Goal: Transaction & Acquisition: Book appointment/travel/reservation

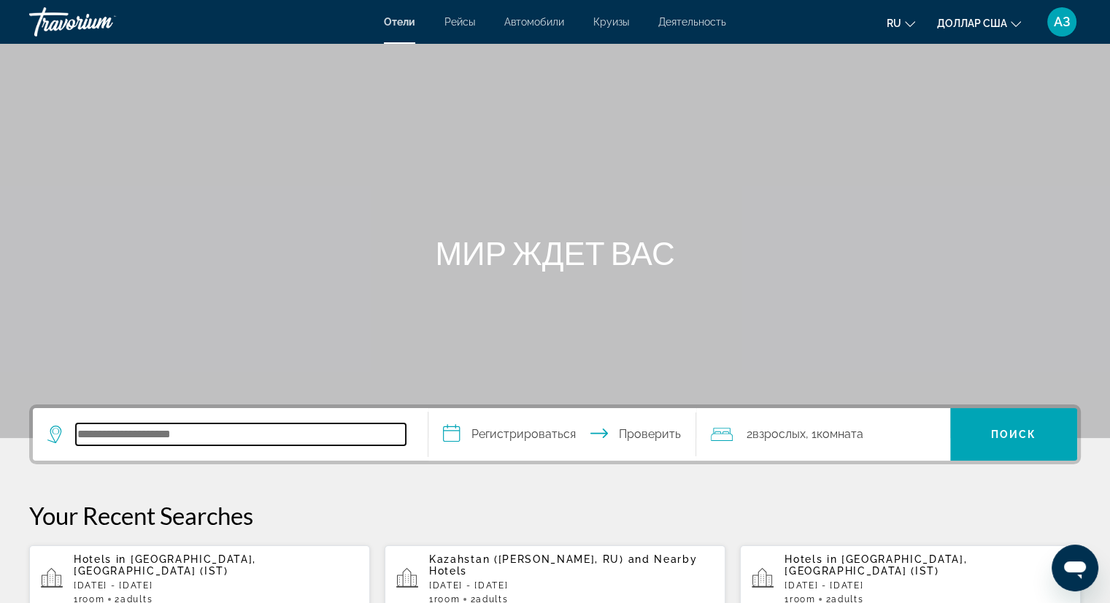
click at [289, 436] on input "Поиск отеля" at bounding box center [241, 434] width 330 height 22
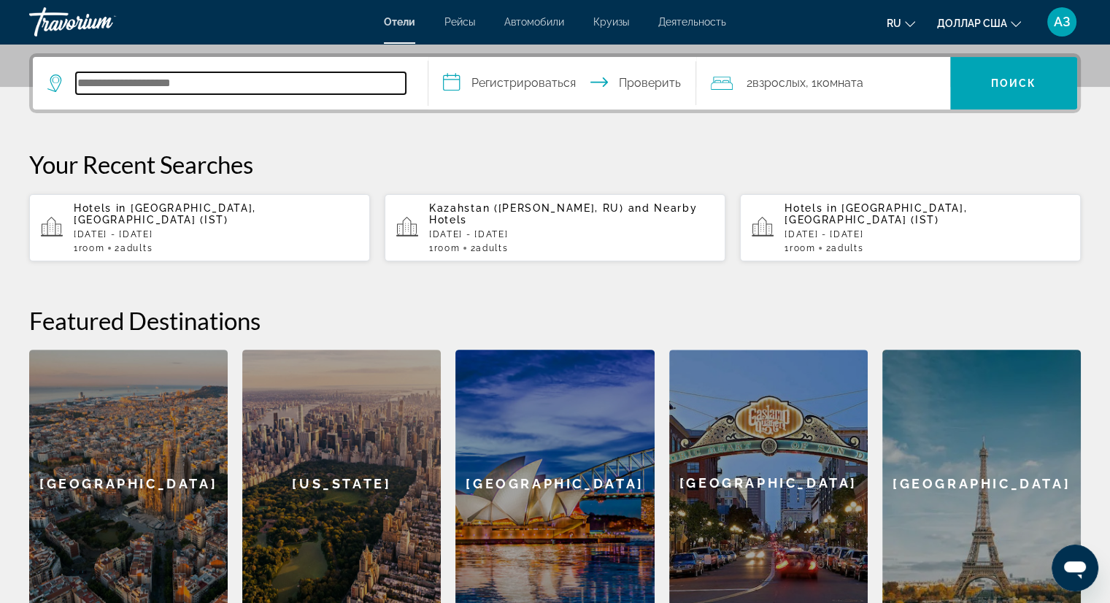
scroll to position [356, 0]
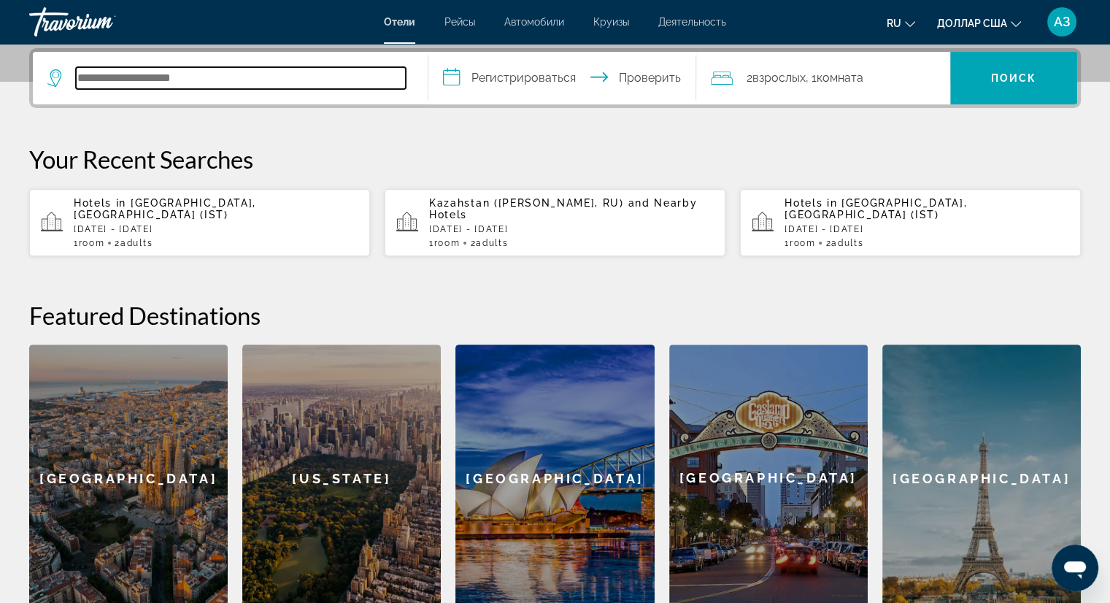
type input "*"
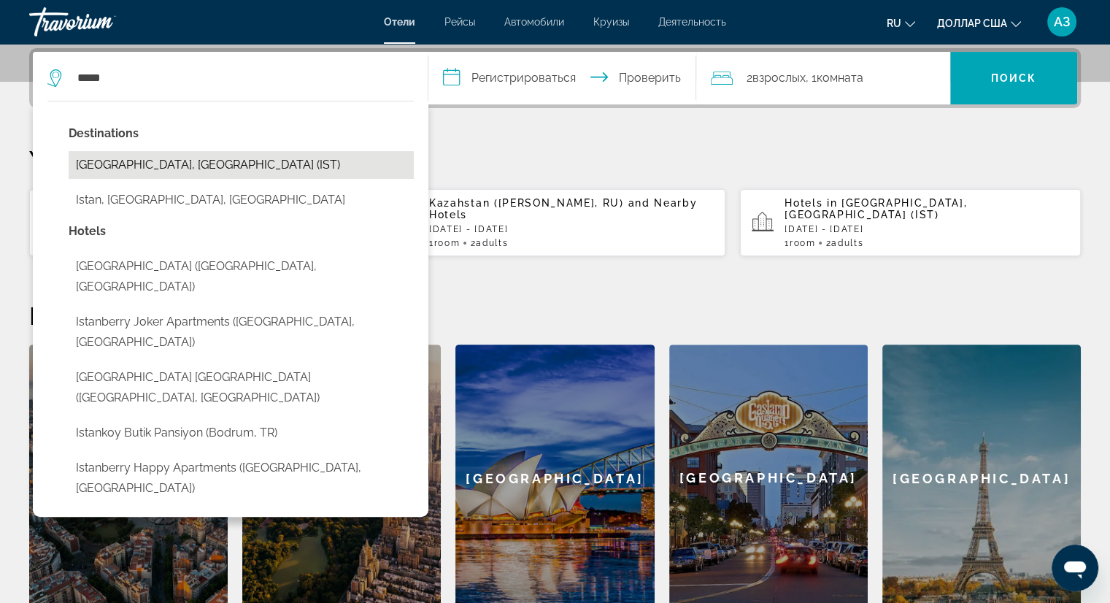
click at [123, 156] on button "[GEOGRAPHIC_DATA], [GEOGRAPHIC_DATA] (IST)" at bounding box center [241, 165] width 345 height 28
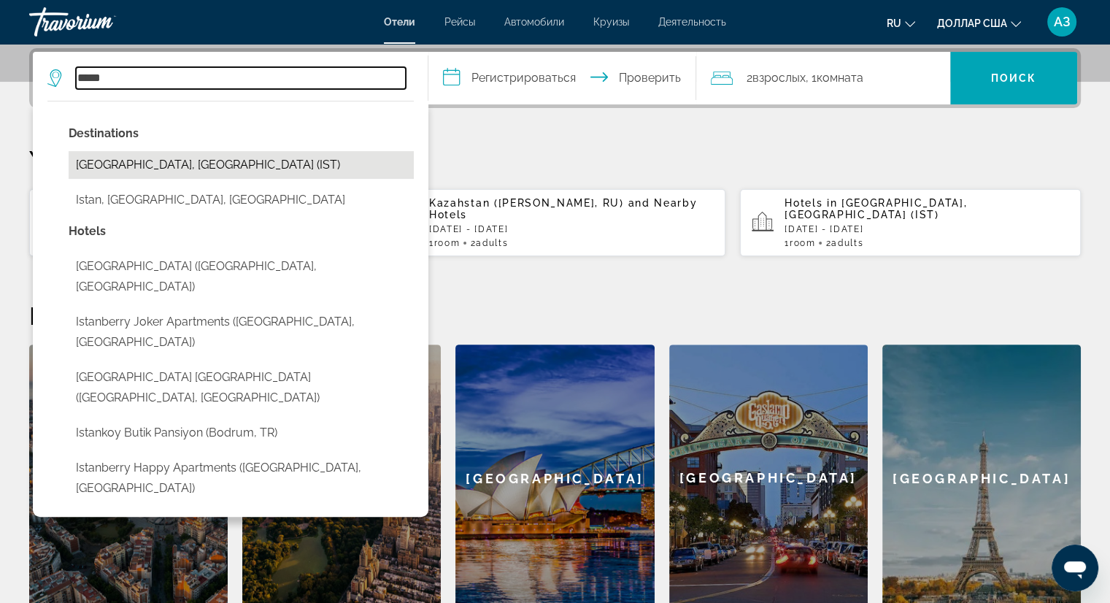
type input "**********"
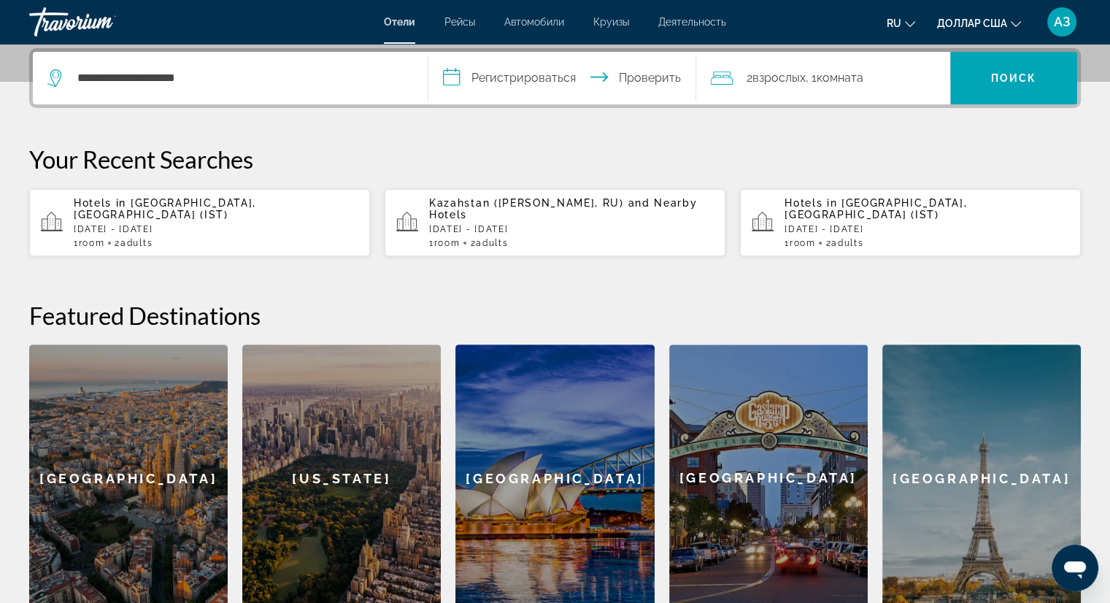
click at [503, 65] on input "**********" at bounding box center [566, 80] width 275 height 57
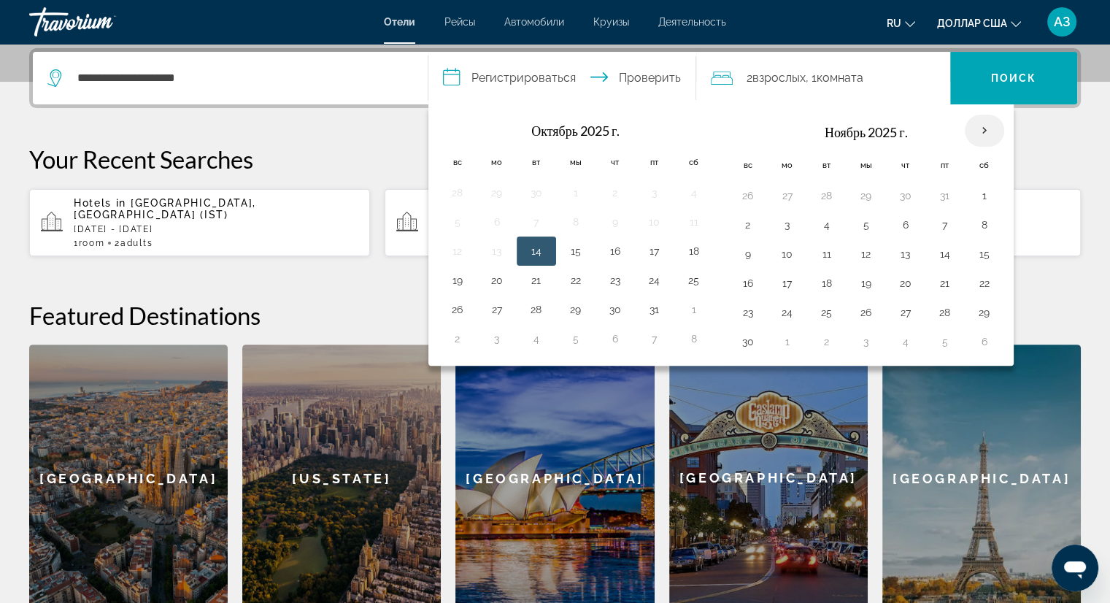
click at [978, 133] on th "В следующем месяце" at bounding box center [984, 131] width 39 height 32
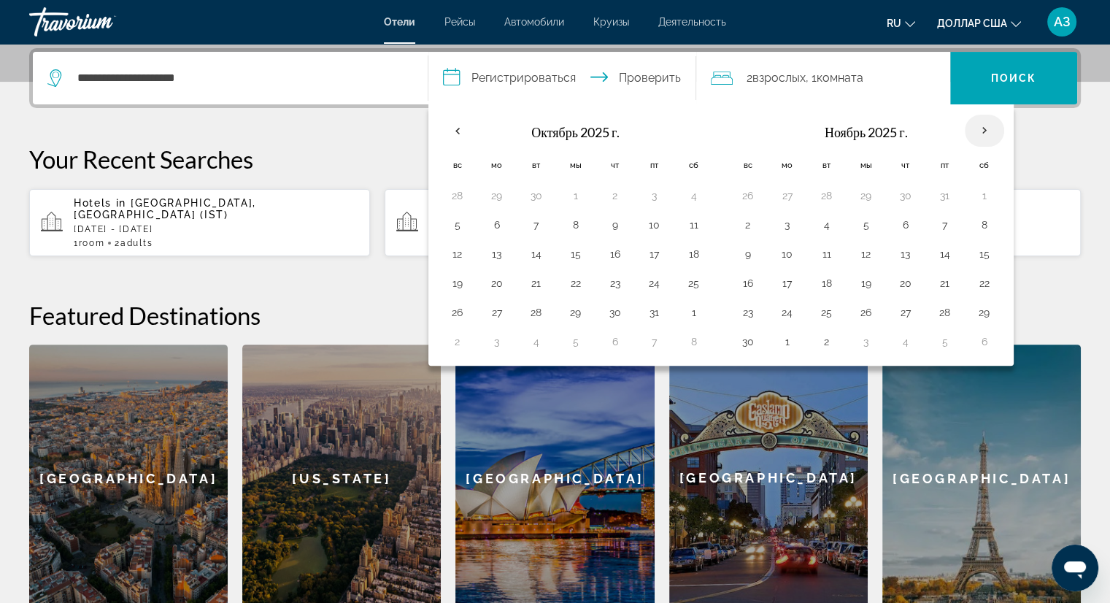
click at [978, 133] on th "В следующем месяце" at bounding box center [984, 131] width 39 height 32
click at [980, 131] on th "В следующем месяце" at bounding box center [984, 131] width 39 height 32
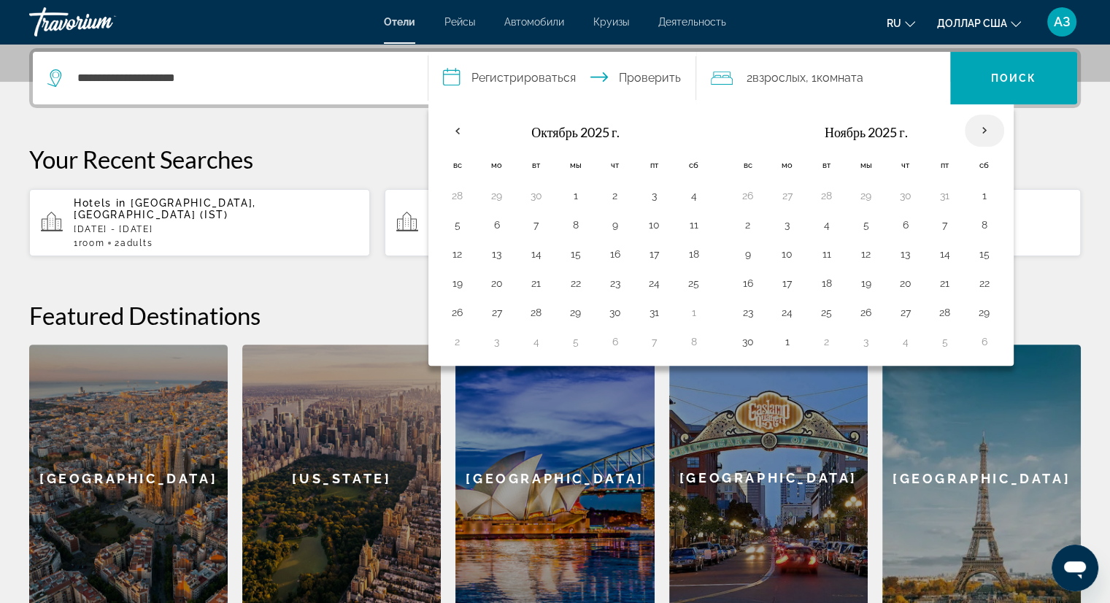
click at [975, 132] on th "В следующем месяце" at bounding box center [984, 131] width 39 height 32
click at [978, 128] on th "В следующем месяце" at bounding box center [984, 131] width 39 height 32
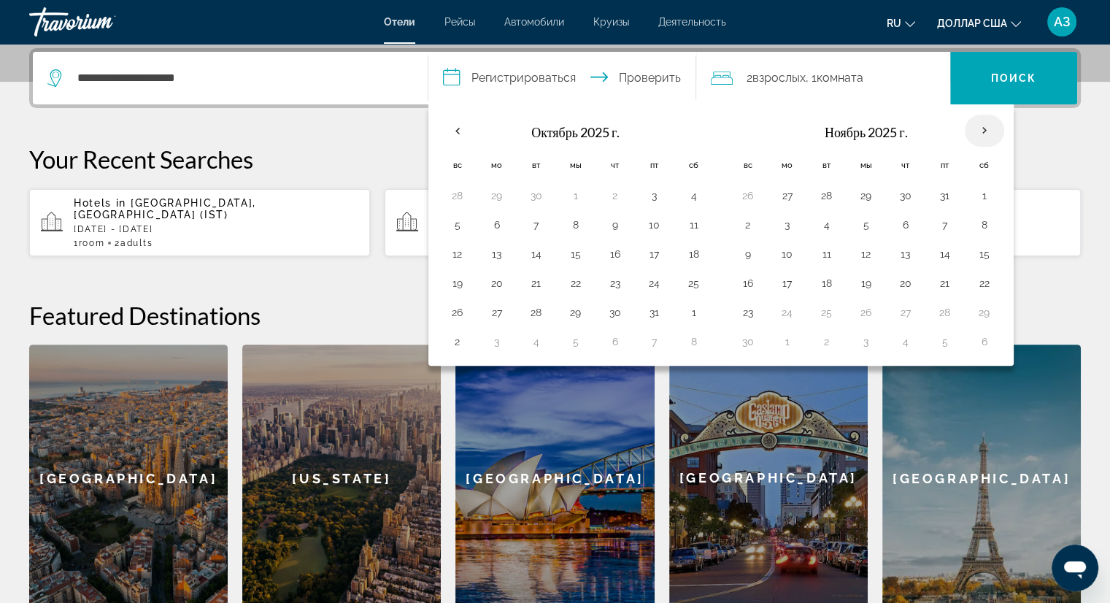
click at [978, 128] on th "В следующем месяце" at bounding box center [984, 131] width 39 height 32
click at [739, 307] on button "23" at bounding box center [748, 312] width 23 height 20
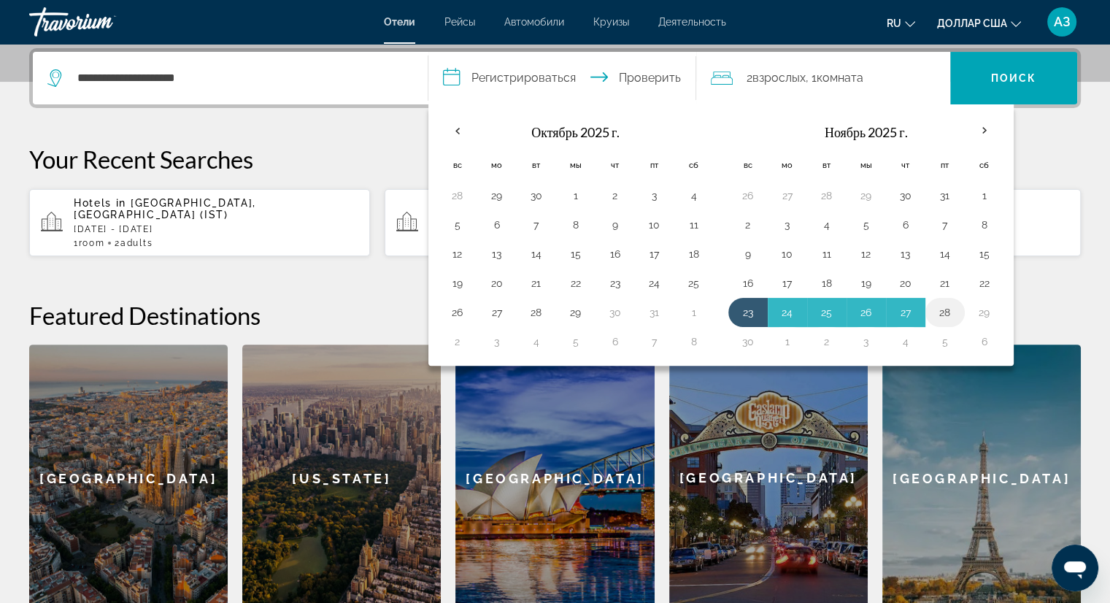
drag, startPoint x: 739, startPoint y: 307, endPoint x: 922, endPoint y: 310, distance: 183.3
click at [922, 310] on tr "23 24 25 26 27 28 29" at bounding box center [867, 312] width 276 height 29
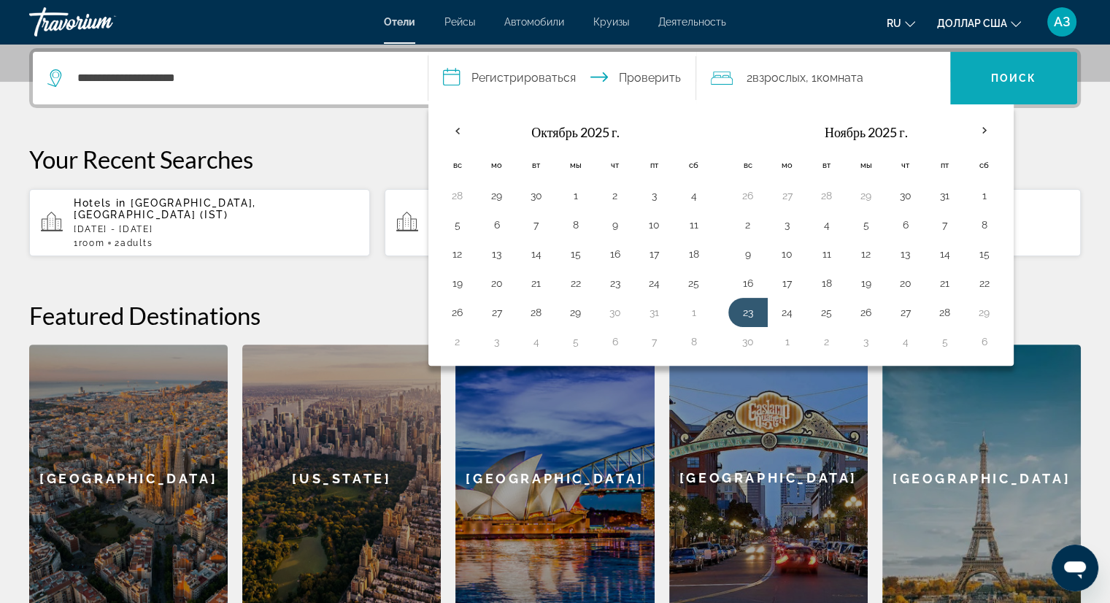
click at [999, 72] on font "Поиск" at bounding box center [1014, 78] width 46 height 12
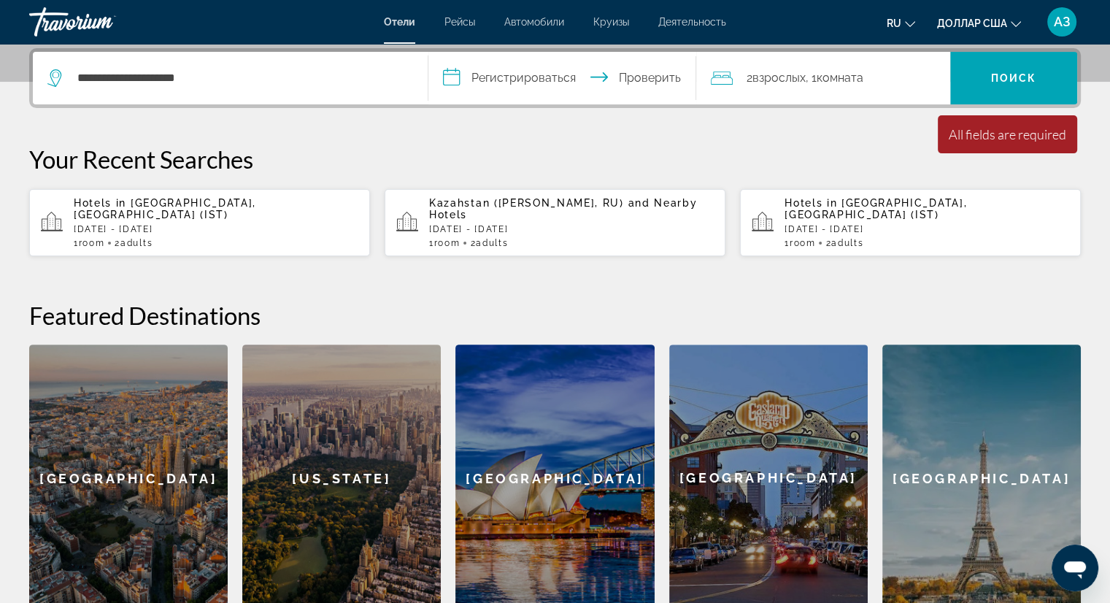
click at [529, 74] on input "**********" at bounding box center [566, 80] width 275 height 57
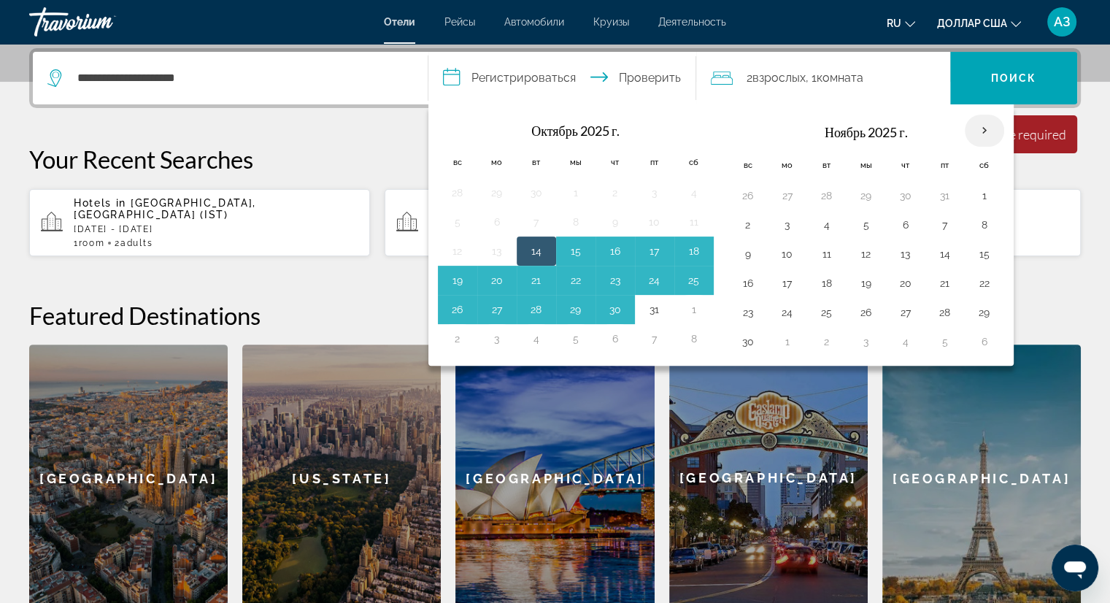
click at [976, 132] on th "В следующем месяце" at bounding box center [984, 131] width 39 height 32
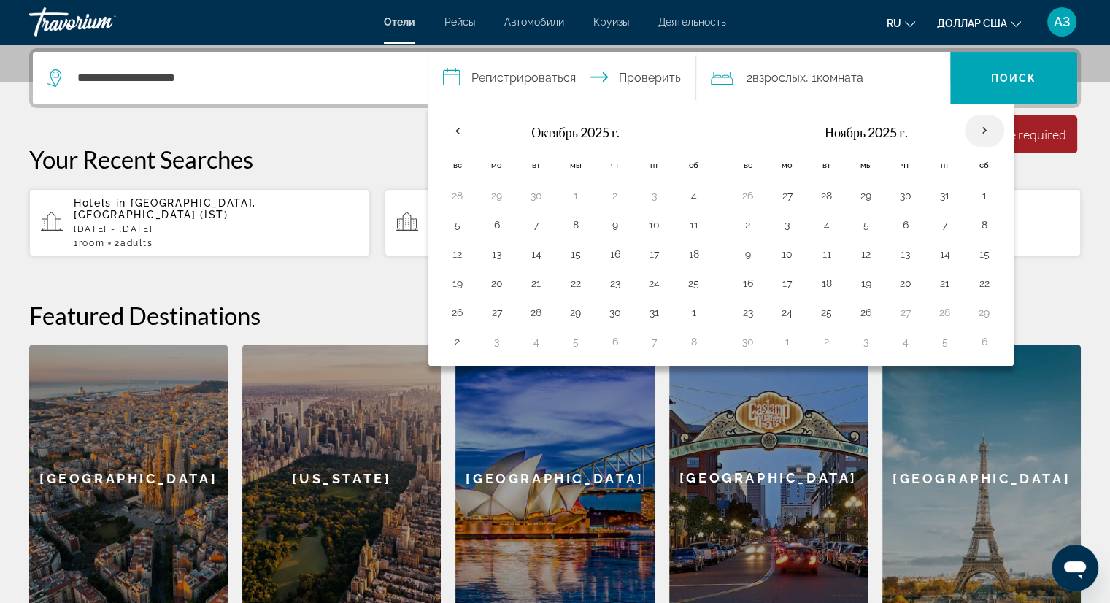
click at [976, 132] on th "В следующем месяце" at bounding box center [984, 131] width 39 height 32
click at [976, 131] on th "В следующем месяце" at bounding box center [984, 131] width 39 height 32
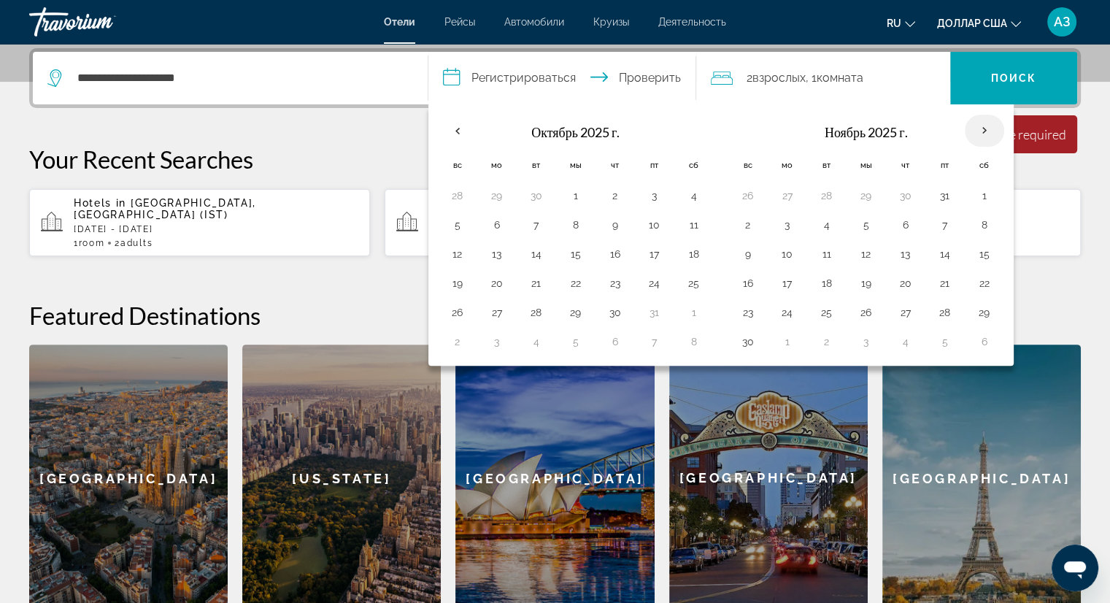
click at [976, 131] on th "В следующем месяце" at bounding box center [984, 131] width 39 height 32
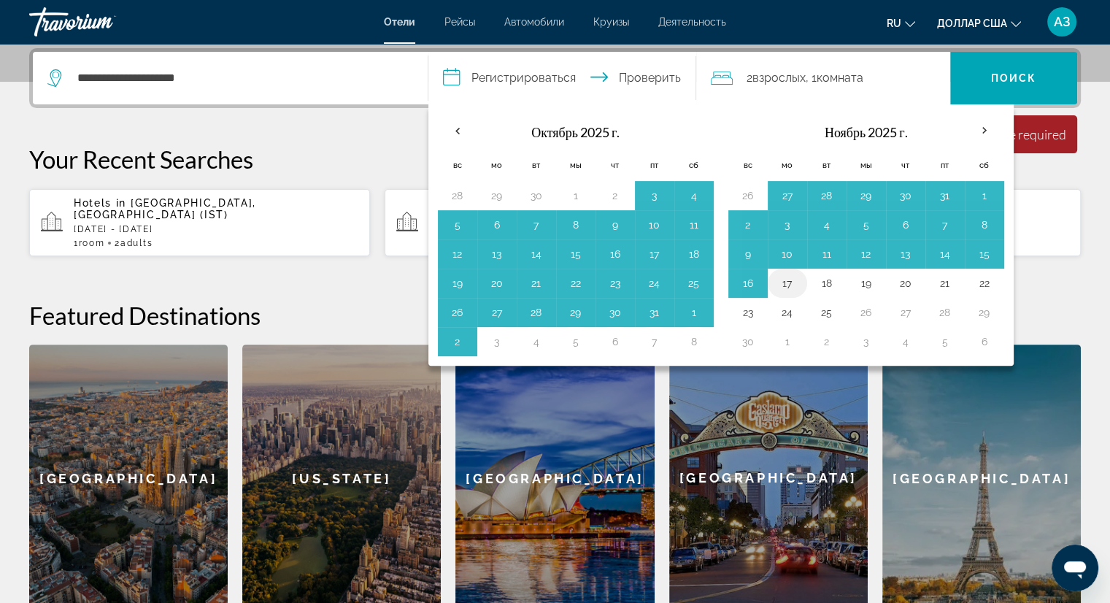
drag, startPoint x: 894, startPoint y: 139, endPoint x: 784, endPoint y: 277, distance: 176.7
click at [784, 277] on table "Заполнитель навигации Ноябрь 2025 г. Вс Мо Вт Мы Чт Пт Сб 26 27 28 29 30 31 1 2…" at bounding box center [867, 235] width 276 height 242
click at [784, 277] on button "17" at bounding box center [787, 283] width 23 height 20
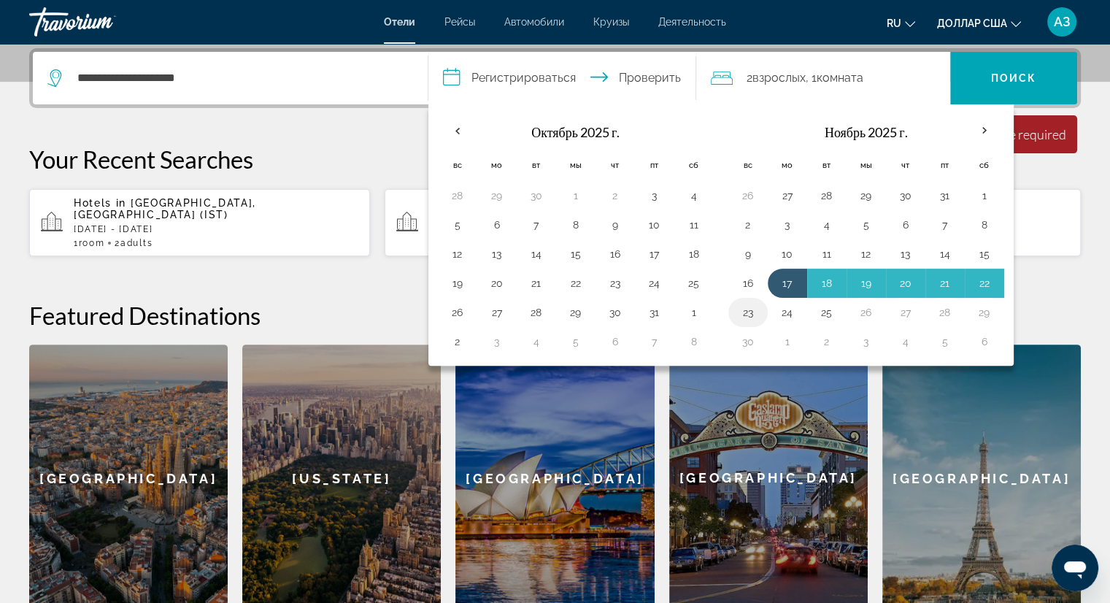
click at [746, 311] on button "23" at bounding box center [748, 312] width 23 height 20
type input "**********"
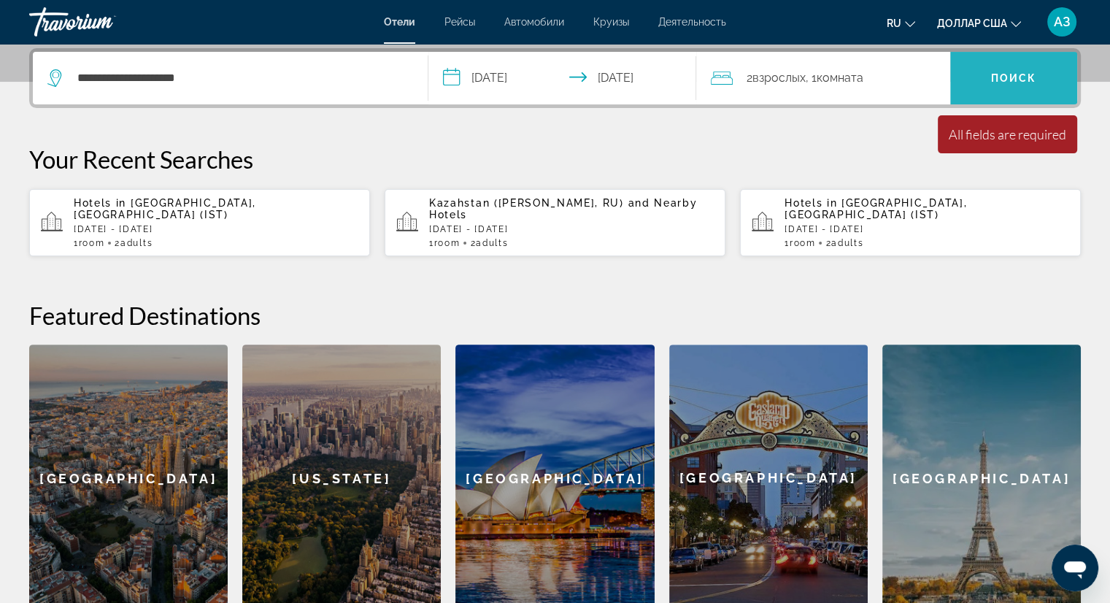
click at [1013, 74] on font "Поиск" at bounding box center [1014, 78] width 46 height 12
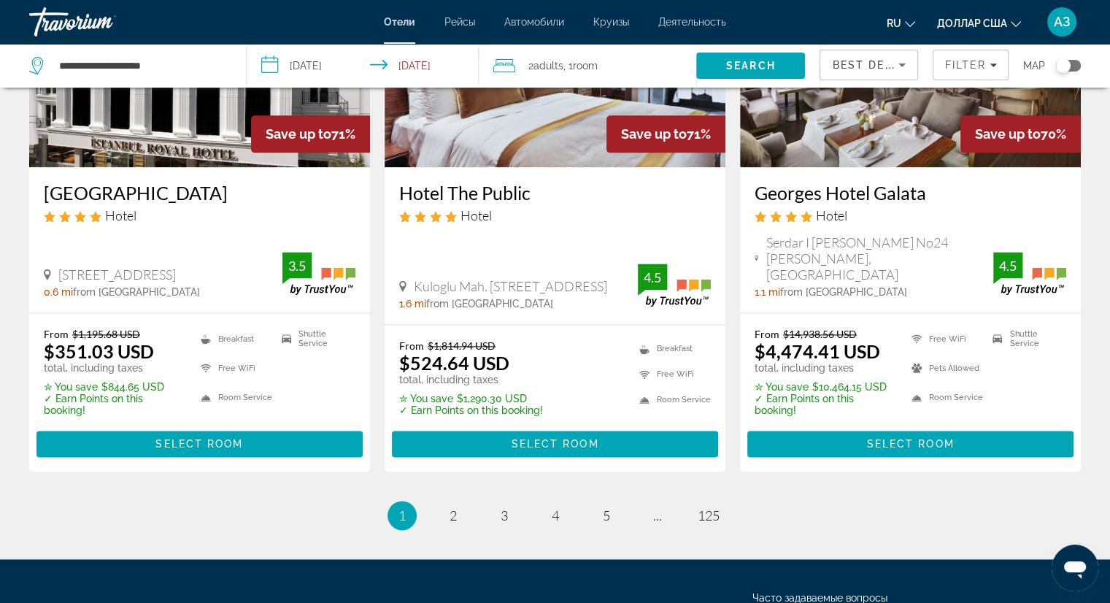
scroll to position [1927, 0]
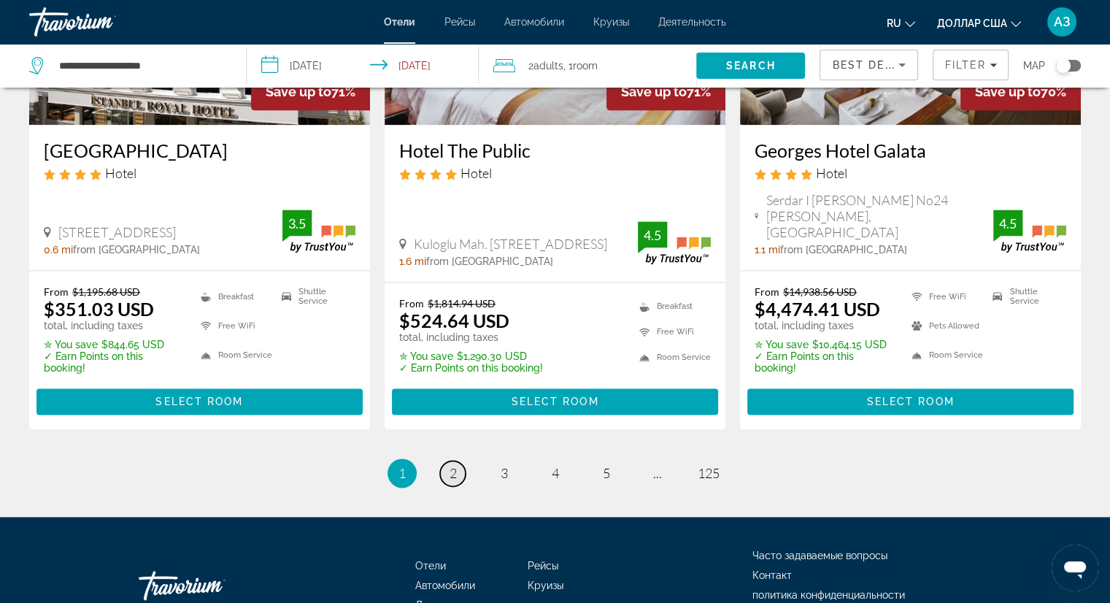
click at [450, 465] on span "2" at bounding box center [453, 473] width 7 height 16
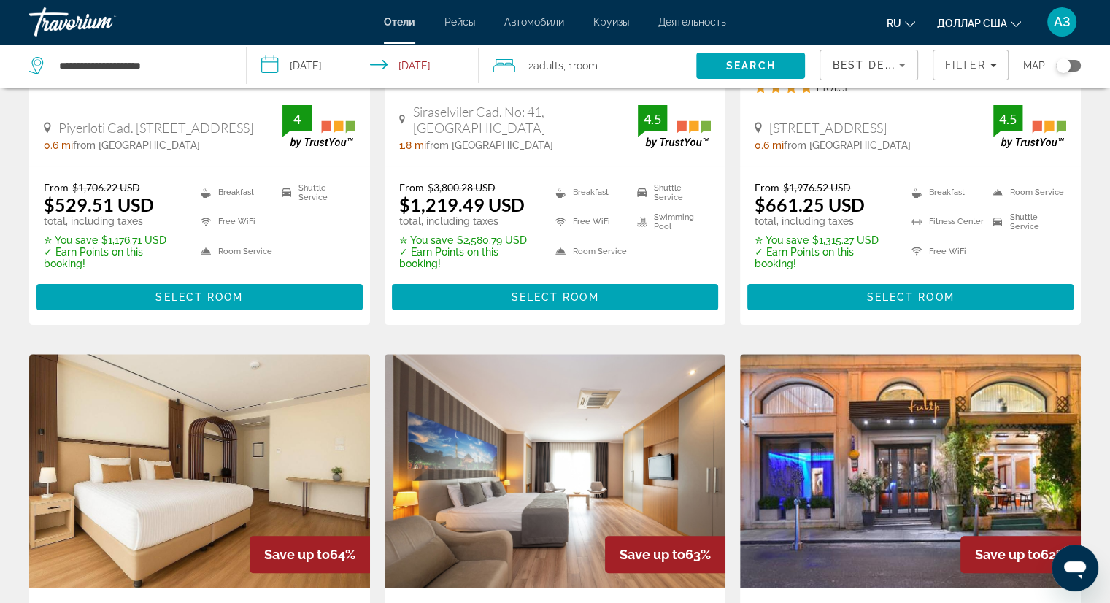
scroll to position [350, 0]
